Goal: Transaction & Acquisition: Purchase product/service

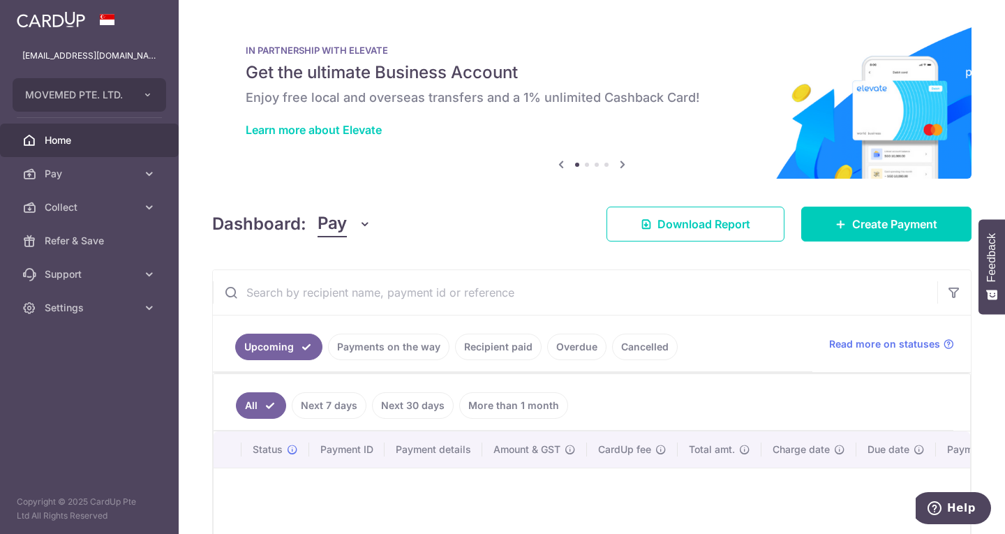
click at [386, 348] on link "Payments on the way" at bounding box center [388, 347] width 121 height 27
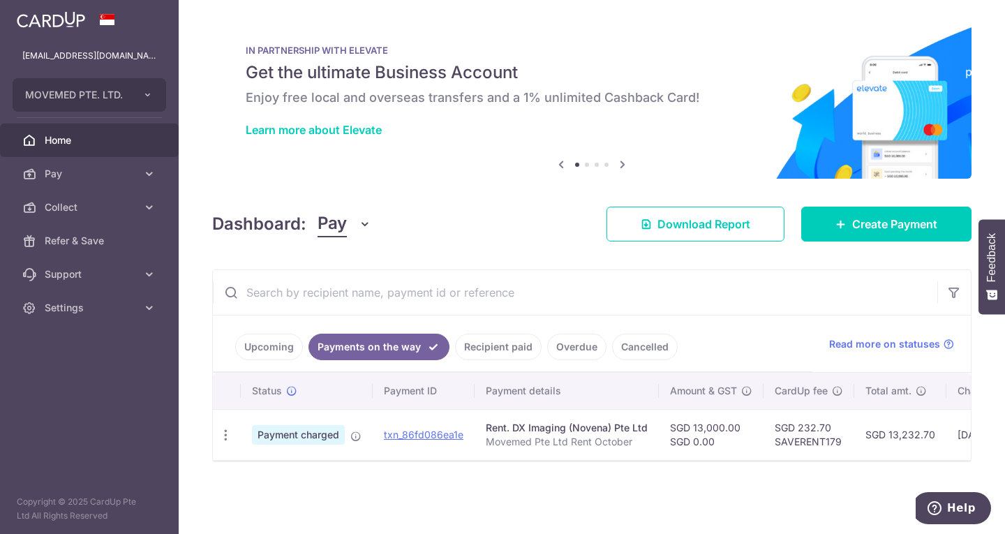
click at [292, 351] on link "Upcoming" at bounding box center [269, 347] width 68 height 27
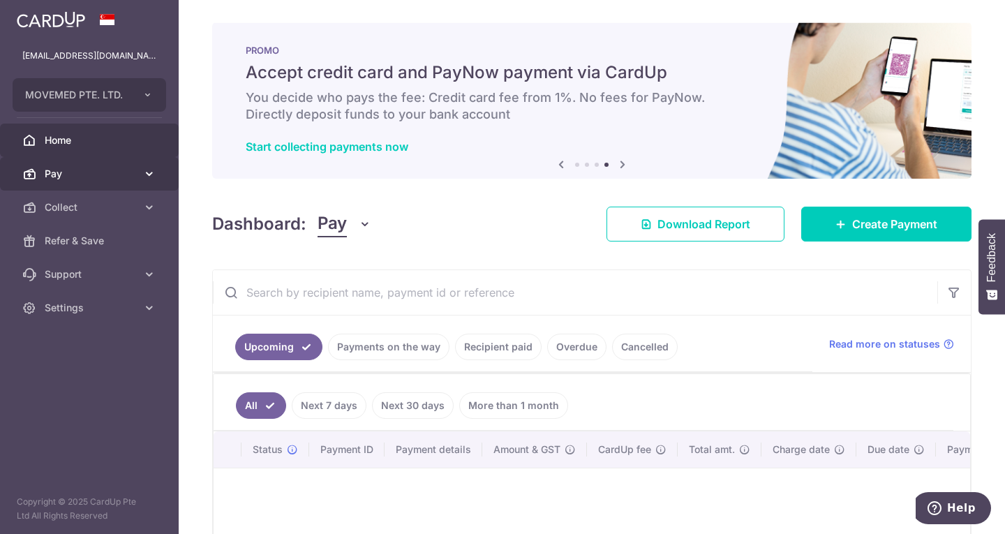
click at [94, 175] on span "Pay" at bounding box center [91, 174] width 92 height 14
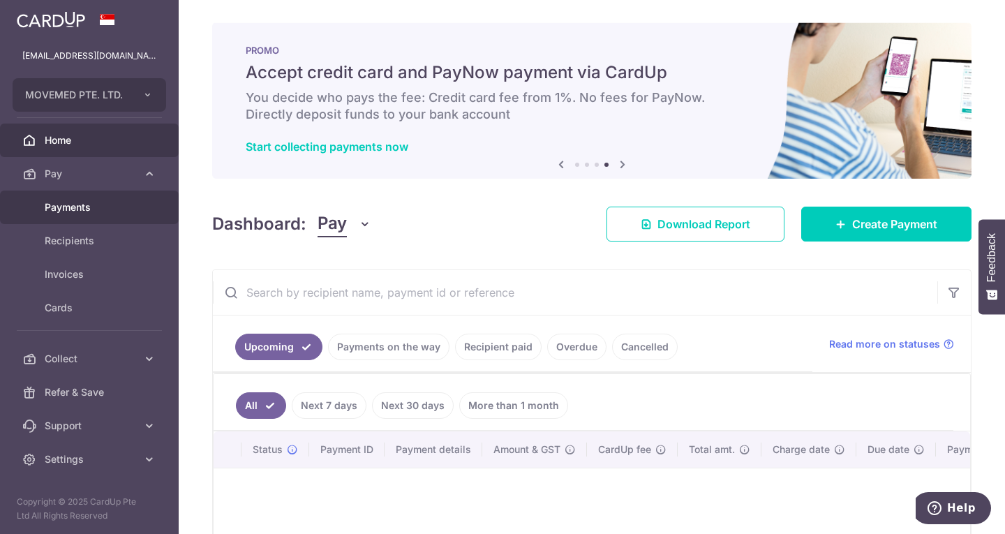
click at [87, 209] on span "Payments" at bounding box center [91, 207] width 92 height 14
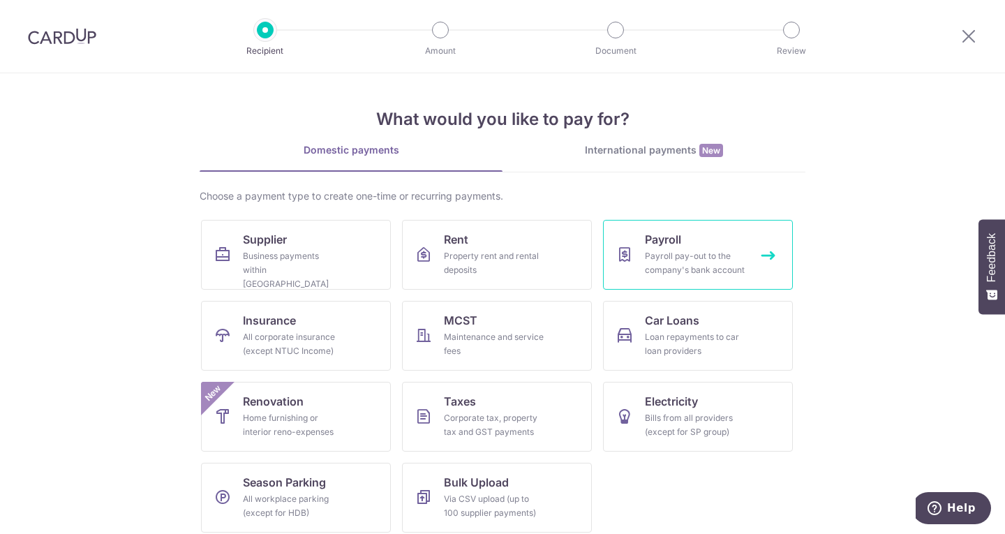
click at [656, 276] on div "Payroll pay-out to the company's bank account" at bounding box center [695, 263] width 101 height 28
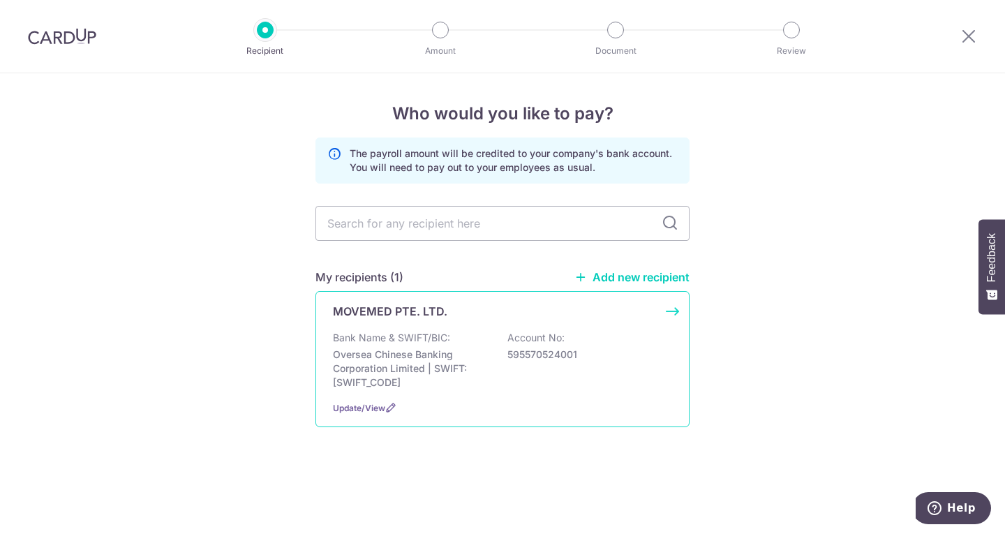
click at [450, 330] on div "MOVEMED PTE. LTD. Bank Name & SWIFT/BIC: Oversea Chinese Banking Corporation Li…" at bounding box center [503, 359] width 374 height 136
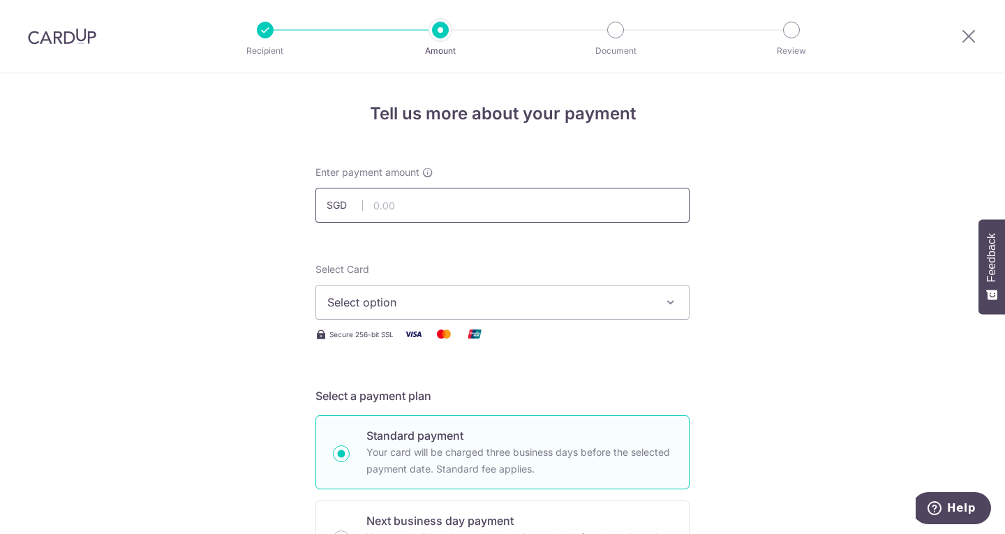
click at [443, 209] on input "text" at bounding box center [503, 205] width 374 height 35
type input "30,884.86"
click at [412, 202] on input "30,884.86" at bounding box center [503, 205] width 374 height 35
type input "30,884.56"
click at [499, 304] on span "Select option" at bounding box center [489, 302] width 325 height 17
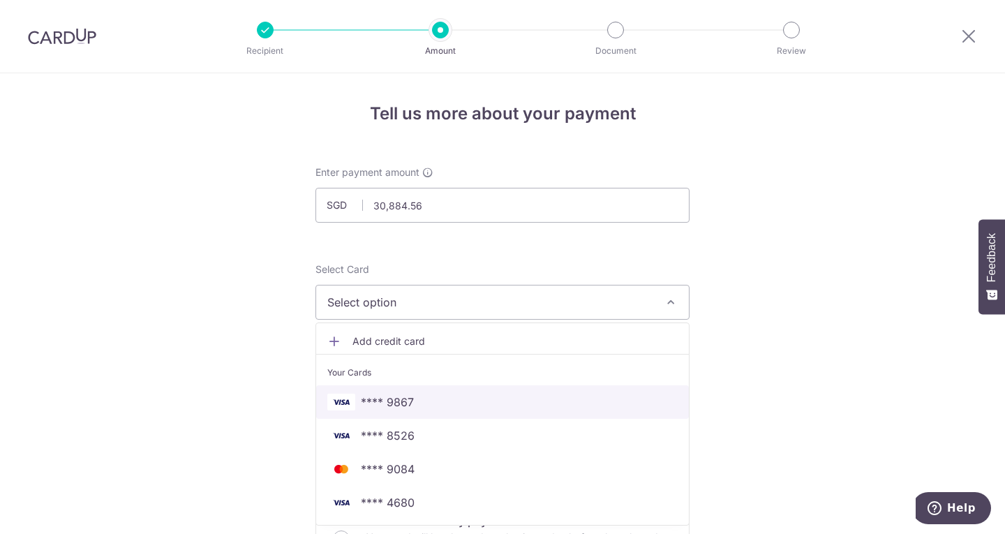
click at [484, 401] on span "**** 9867" at bounding box center [502, 402] width 350 height 17
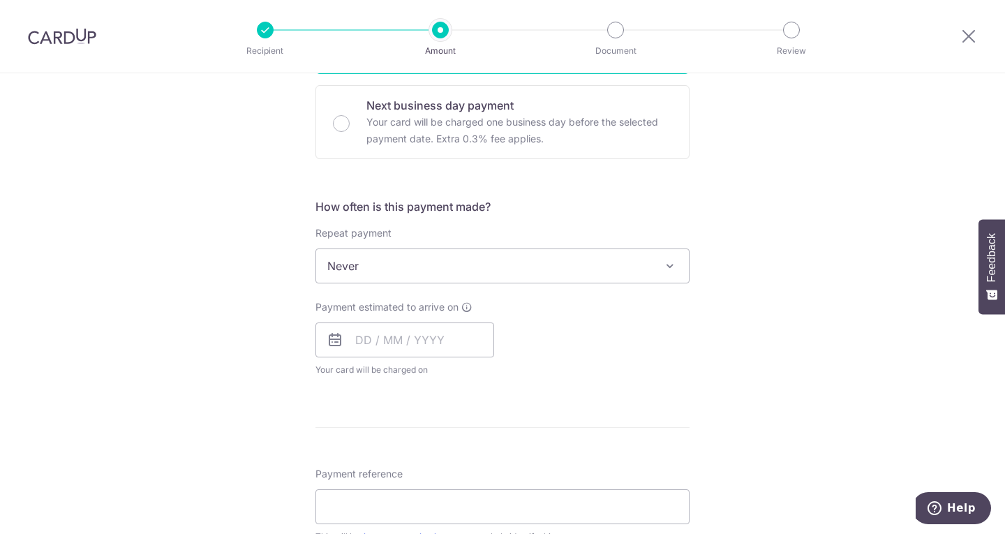
scroll to position [419, 0]
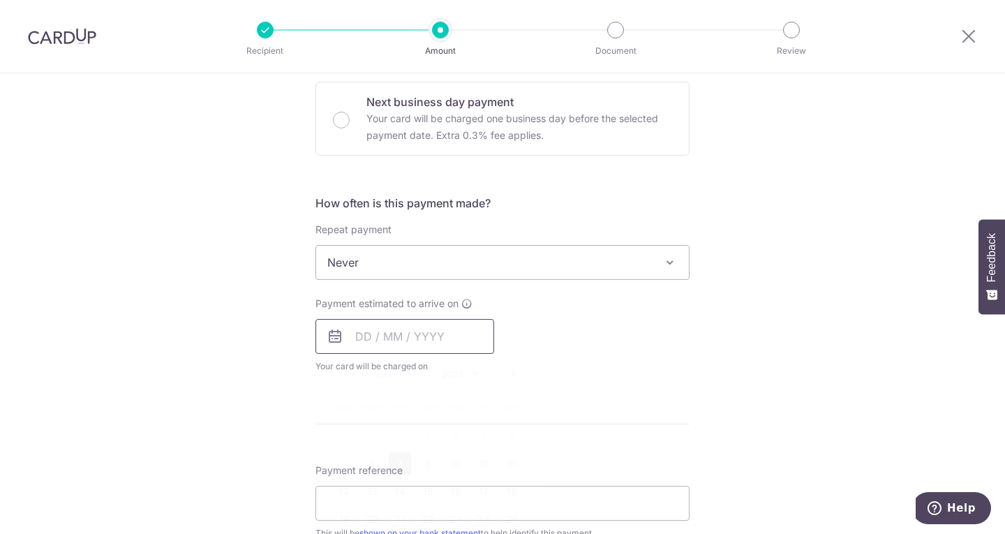
click at [380, 331] on input "text" at bounding box center [405, 336] width 179 height 35
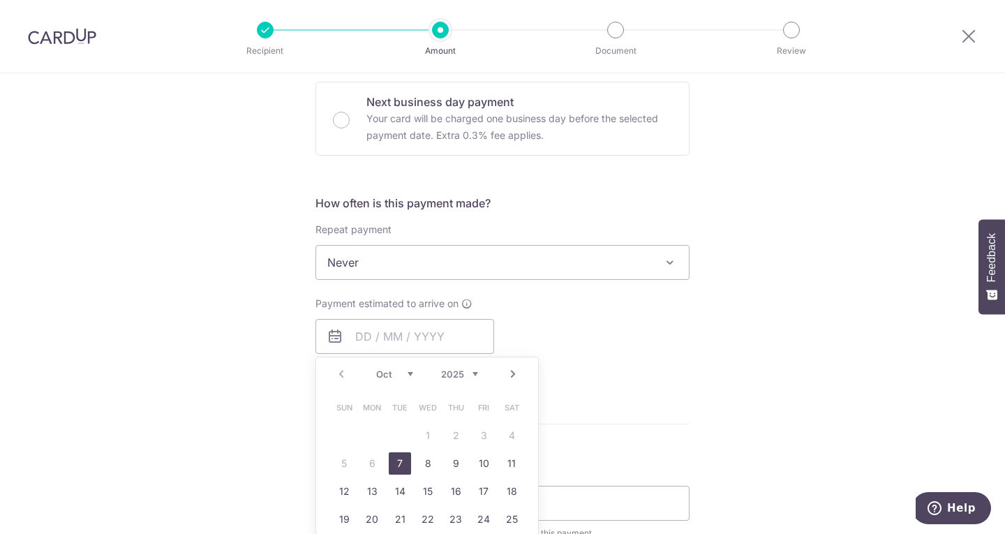
click at [399, 460] on link "7" at bounding box center [400, 463] width 22 height 22
type input "07/10/2025"
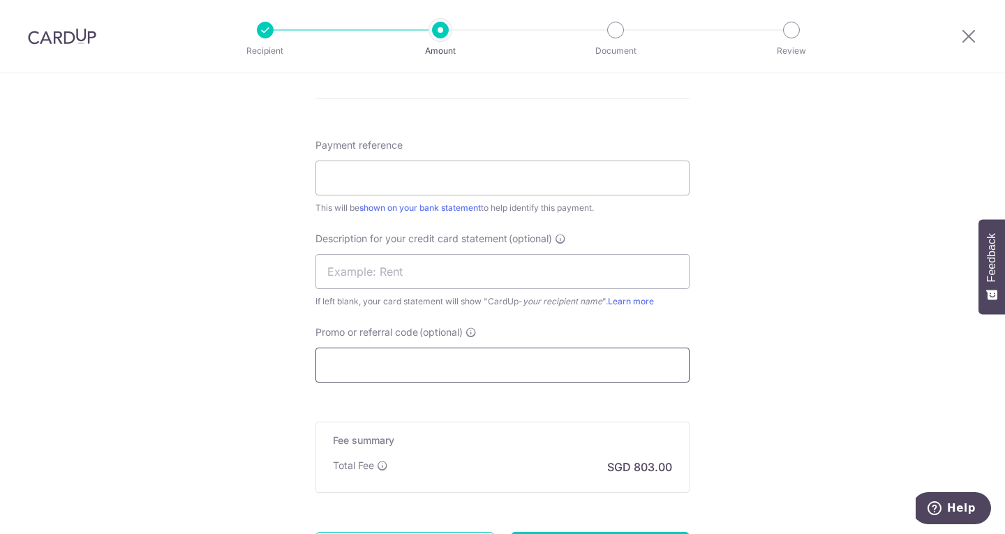
scroll to position [838, 0]
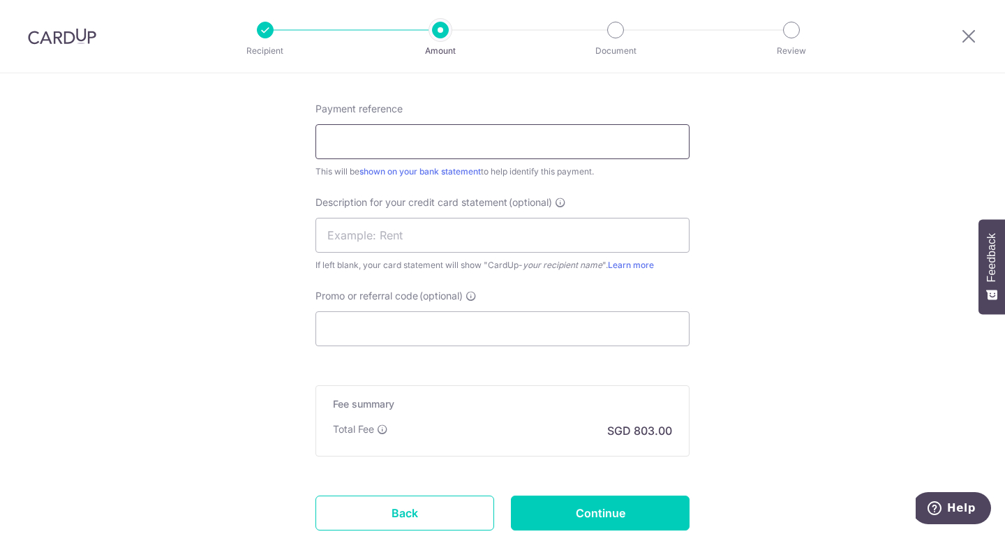
click at [398, 143] on input "Payment reference" at bounding box center [503, 141] width 374 height 35
click at [343, 138] on input "Mar Payroll" at bounding box center [503, 141] width 374 height 35
type input "October Payroll"
click at [423, 318] on input "Promo or referral code (optional)" at bounding box center [503, 328] width 374 height 35
paste input "MM177"
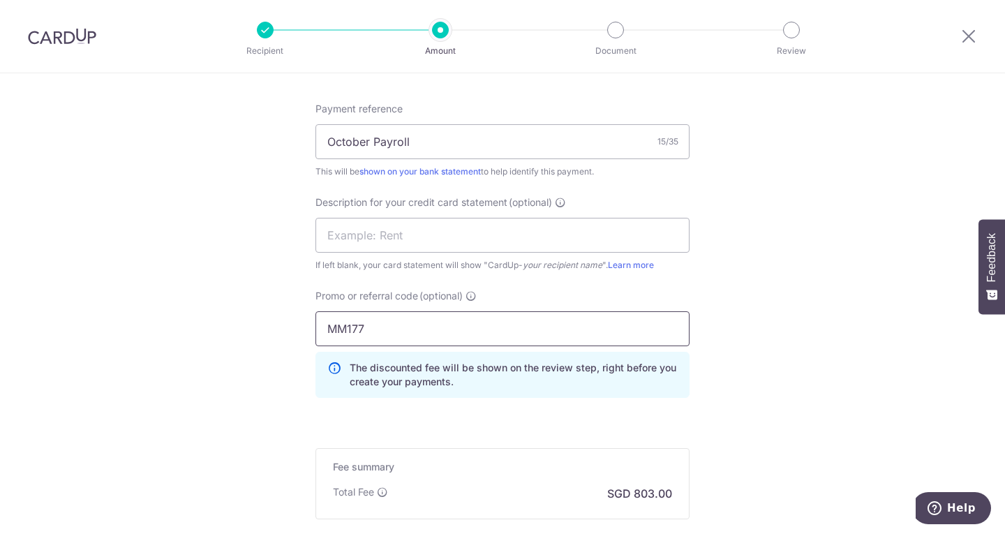
scroll to position [1002, 0]
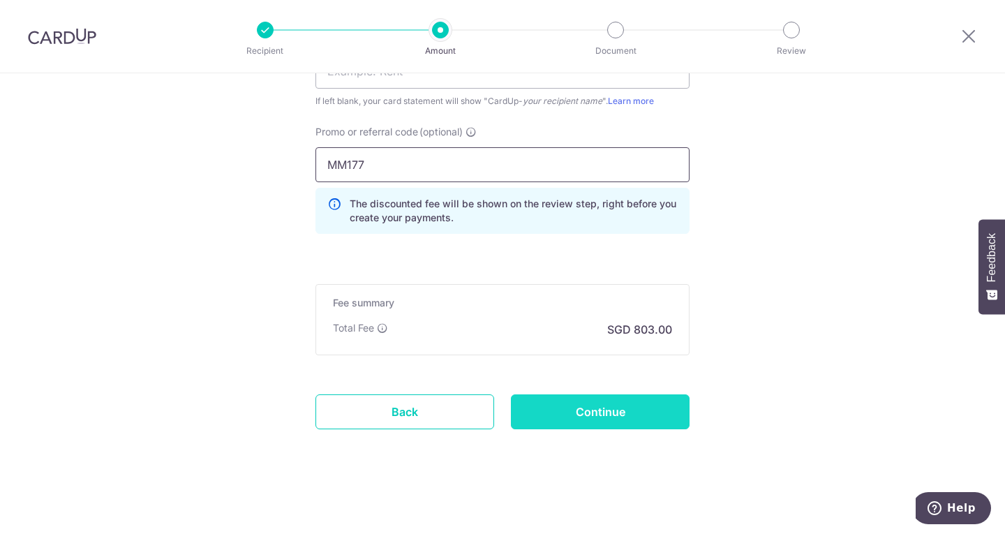
type input "MM177"
click at [566, 405] on input "Continue" at bounding box center [600, 411] width 179 height 35
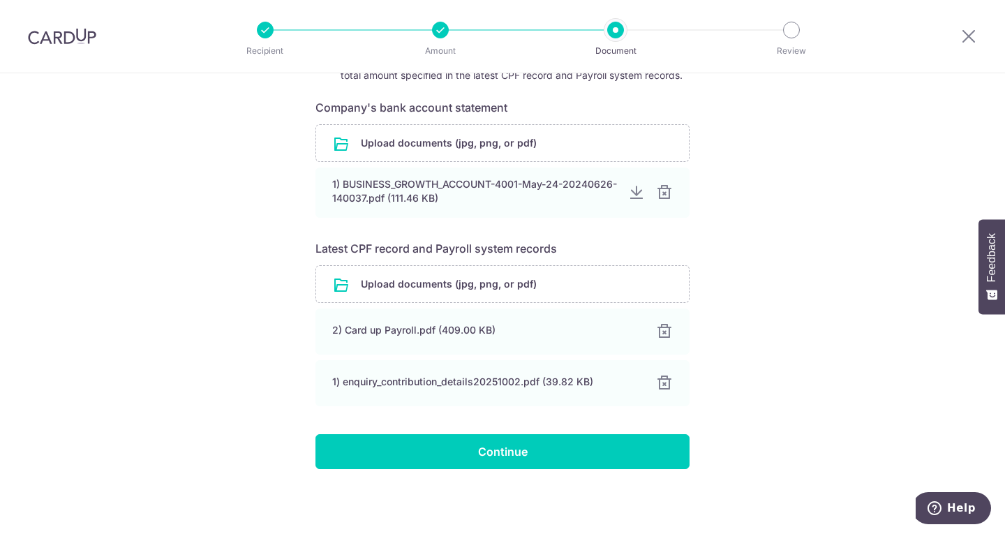
scroll to position [225, 0]
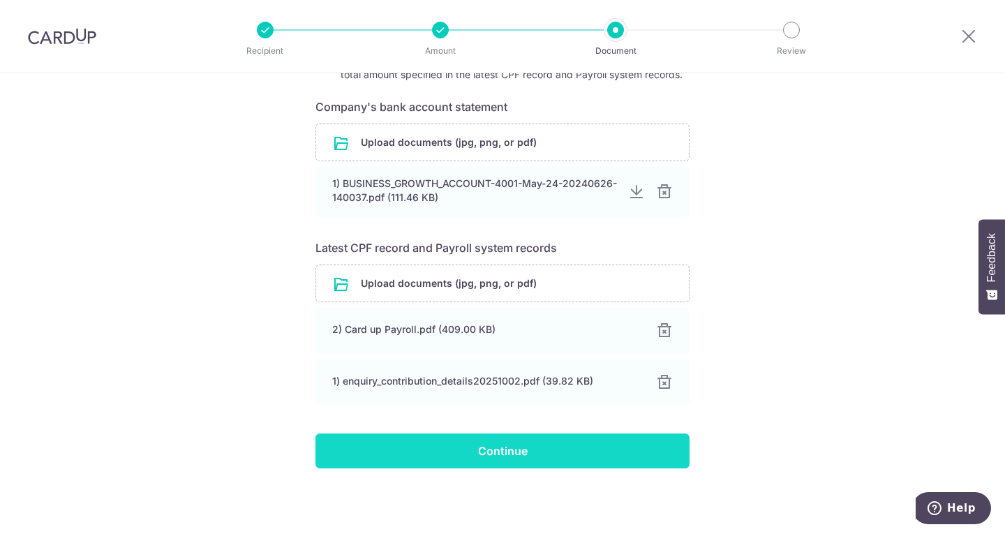
click at [585, 454] on input "Continue" at bounding box center [503, 451] width 374 height 35
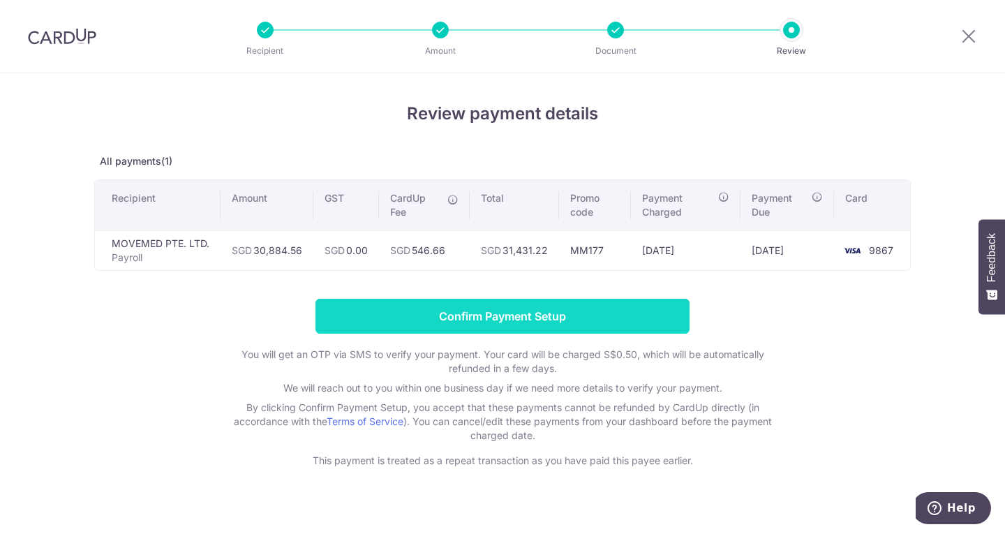
click at [592, 323] on input "Confirm Payment Setup" at bounding box center [503, 316] width 374 height 35
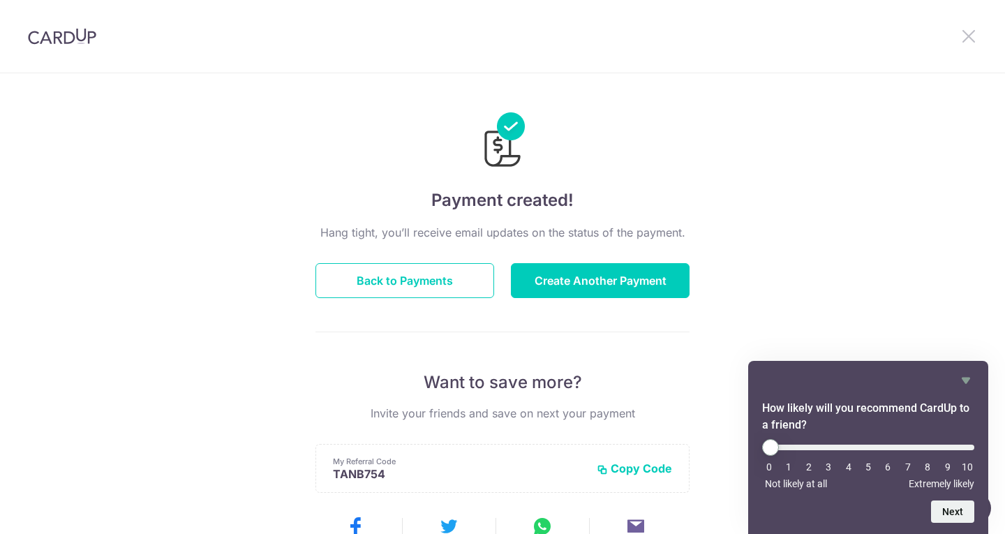
click at [973, 35] on icon at bounding box center [969, 35] width 17 height 17
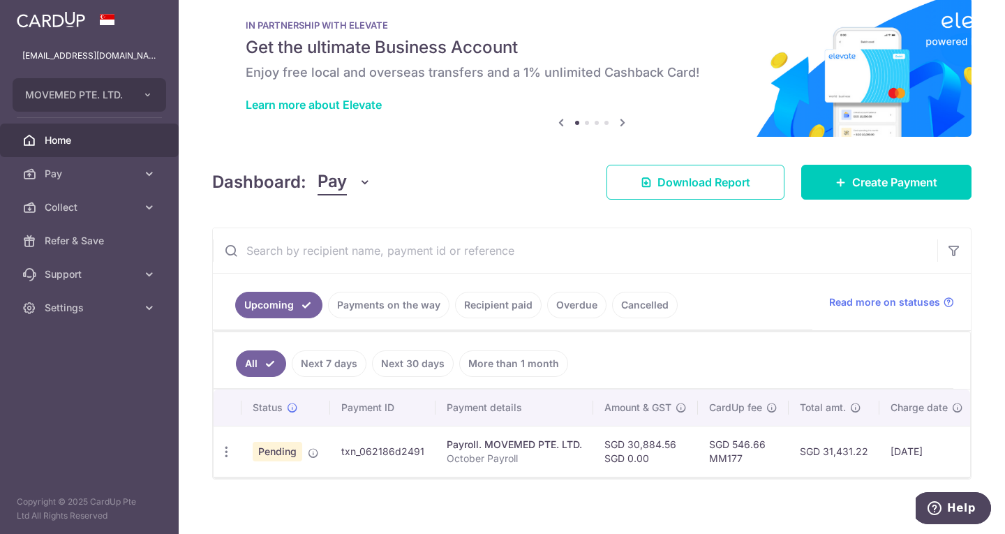
scroll to position [43, 0]
